Goal: Task Accomplishment & Management: Complete application form

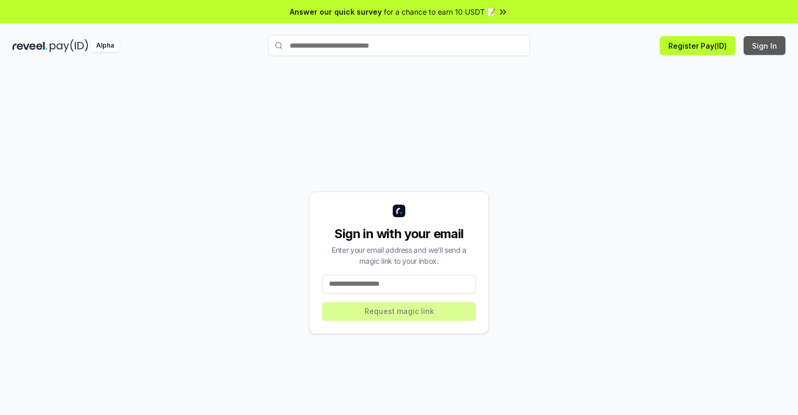
click at [765, 45] on button "Sign In" at bounding box center [765, 45] width 42 height 19
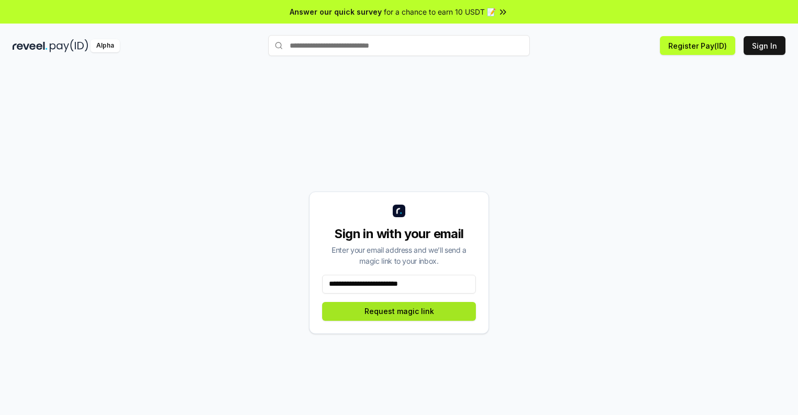
type input "**********"
click at [399, 311] on button "Request magic link" at bounding box center [399, 311] width 154 height 19
